Goal: Check status: Check status

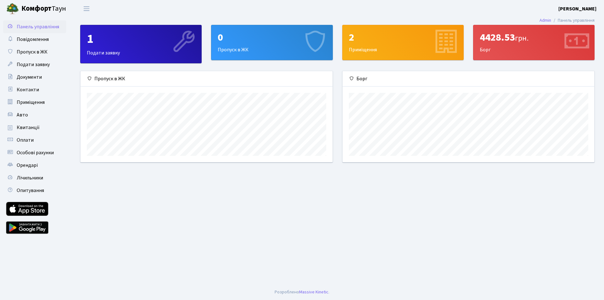
scroll to position [91, 252]
click at [34, 126] on span "Квитанції" at bounding box center [28, 127] width 23 height 7
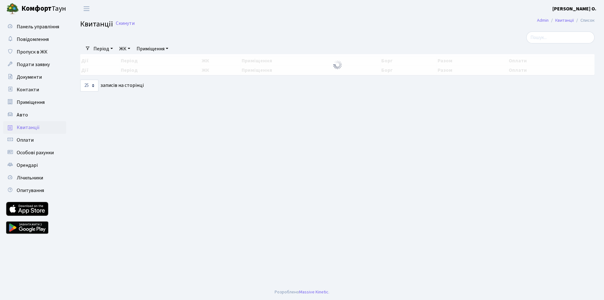
select select "25"
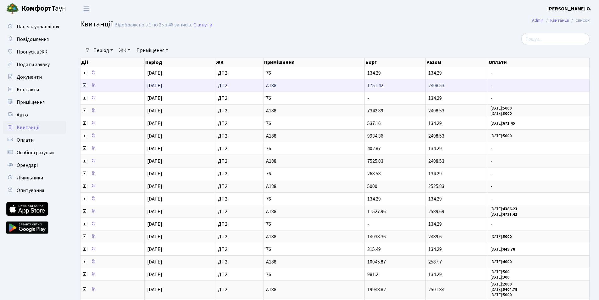
click at [324, 86] on span "А188" at bounding box center [314, 85] width 96 height 5
click at [94, 84] on icon at bounding box center [93, 85] width 4 height 4
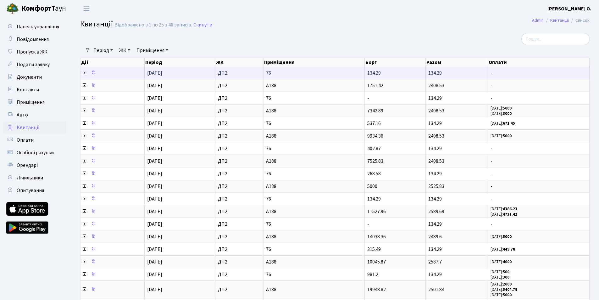
click at [82, 70] on icon at bounding box center [84, 72] width 5 height 5
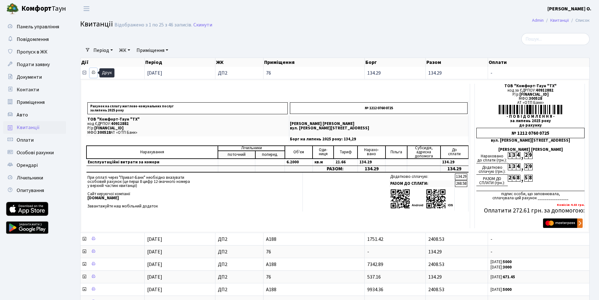
click at [92, 71] on icon at bounding box center [93, 72] width 4 height 4
click at [84, 73] on icon at bounding box center [84, 72] width 5 height 5
